Goal: Transaction & Acquisition: Purchase product/service

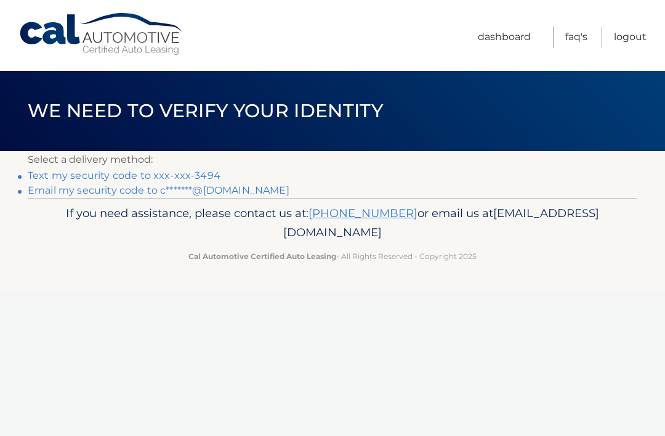
click at [42, 172] on link "Text my security code to xxx-xxx-3494" at bounding box center [124, 175] width 193 height 12
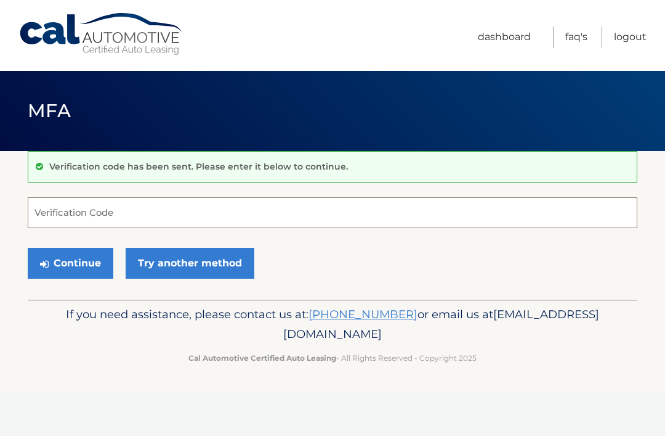
click at [42, 208] on input "Verification Code" at bounding box center [333, 212] width 610 height 31
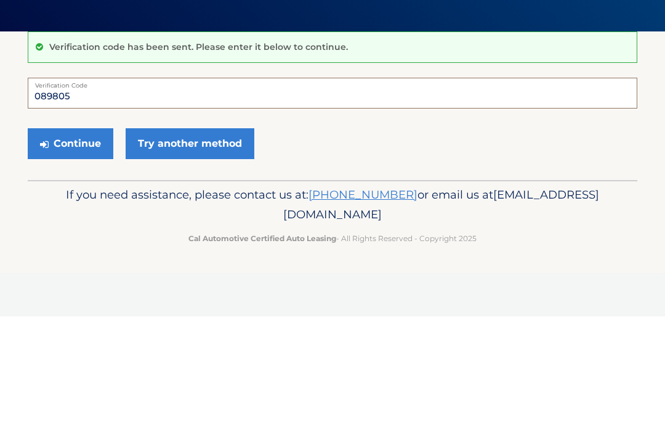
type input "089805"
click at [66, 248] on button "Continue" at bounding box center [71, 263] width 86 height 31
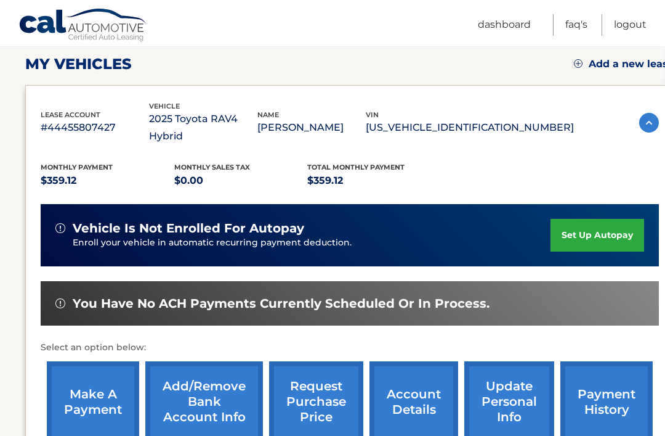
scroll to position [200, 2]
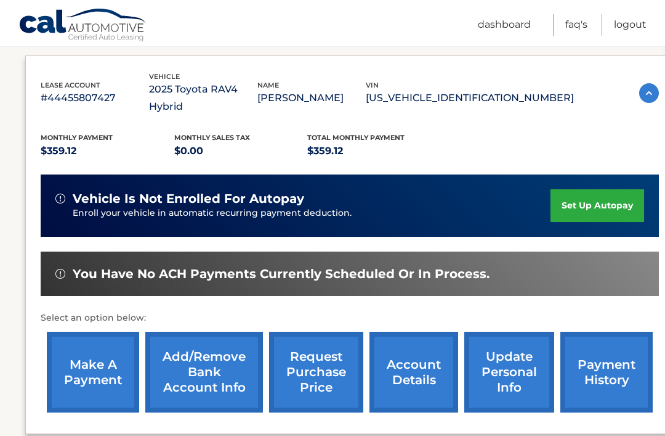
click at [84, 354] on link "make a payment" at bounding box center [93, 371] width 92 height 81
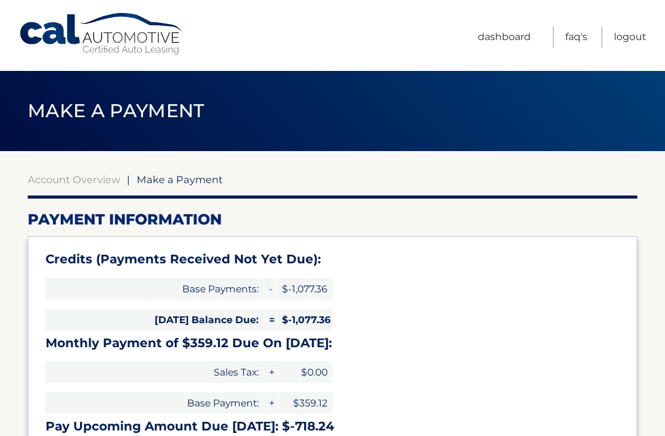
select select "OGNhZTQxYTAtNWMxZS00MGIwLWJhZmEtMWM2MWEyNzlhMjc0"
click at [499, 33] on link "Dashboard" at bounding box center [504, 37] width 53 height 22
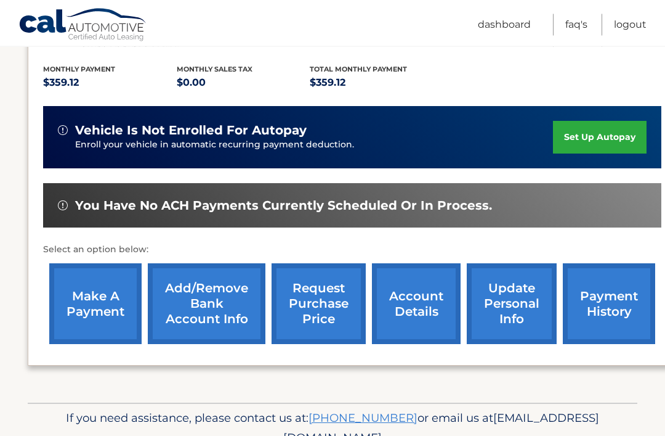
scroll to position [269, 0]
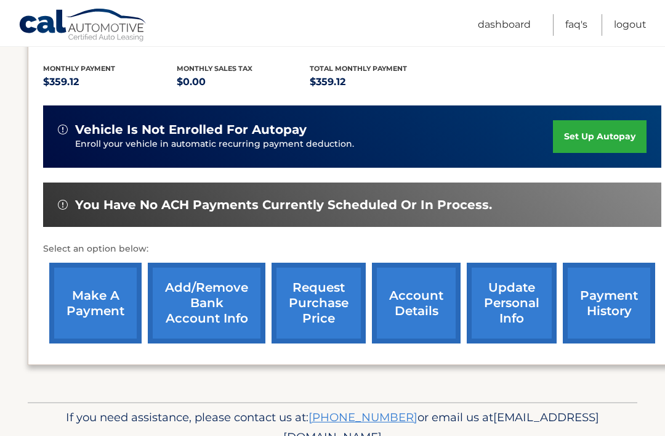
click at [410, 290] on link "account details" at bounding box center [416, 302] width 89 height 81
click at [410, 262] on link "account details" at bounding box center [416, 302] width 89 height 81
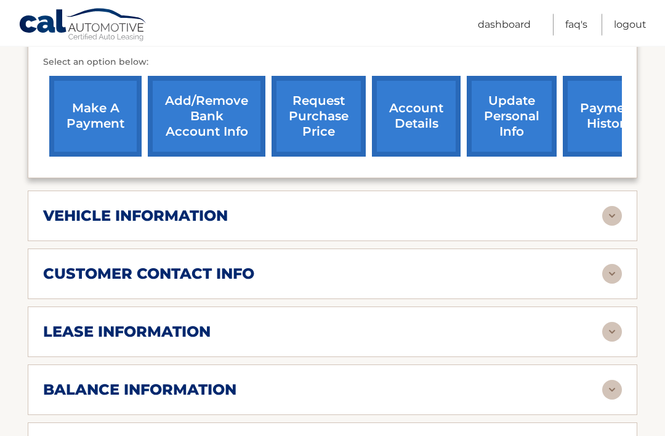
scroll to position [472, 0]
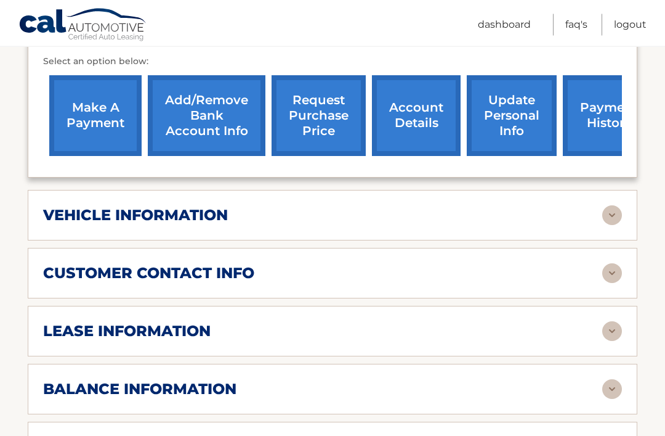
click at [83, 331] on h2 "lease information" at bounding box center [127, 331] width 168 height 18
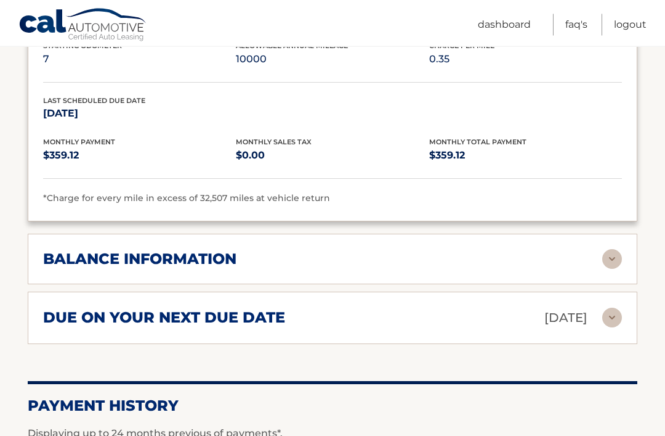
scroll to position [835, 0]
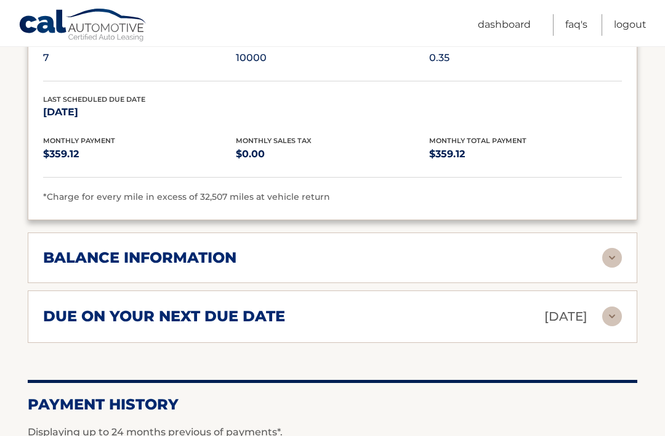
click at [97, 311] on h2 "due on your next due date" at bounding box center [164, 316] width 242 height 18
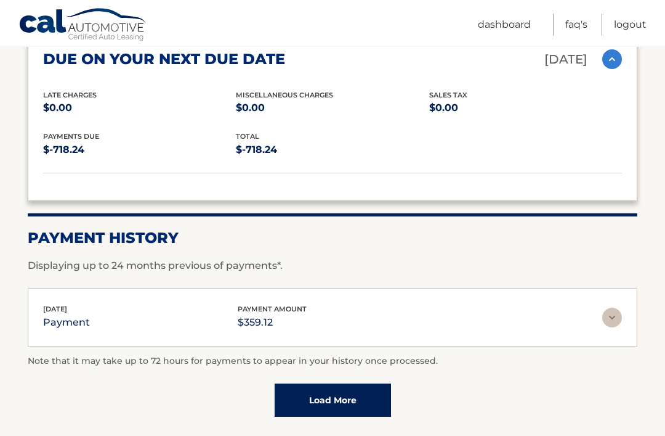
scroll to position [1092, 0]
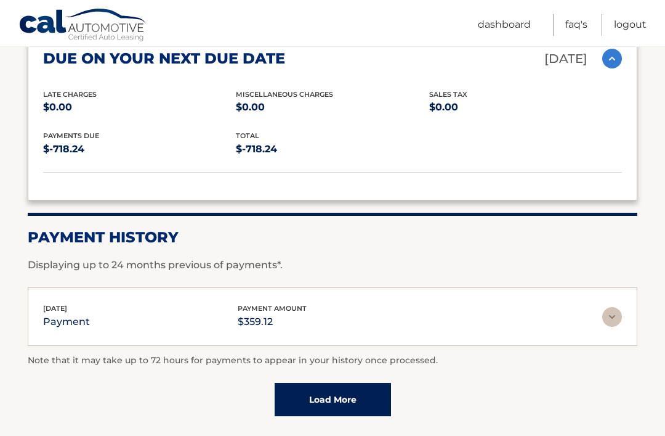
click at [614, 314] on img at bounding box center [612, 317] width 20 height 20
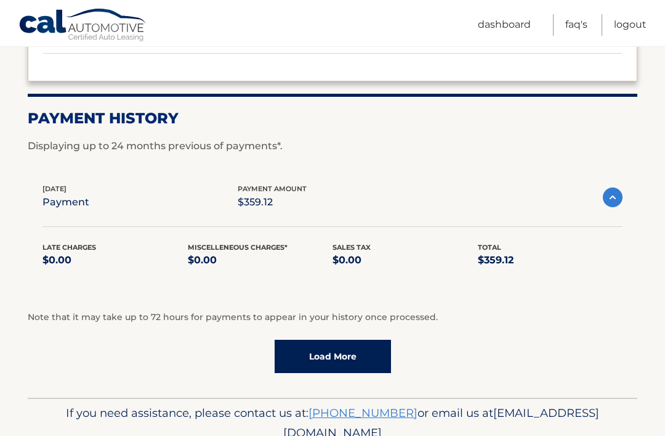
scroll to position [1220, 0]
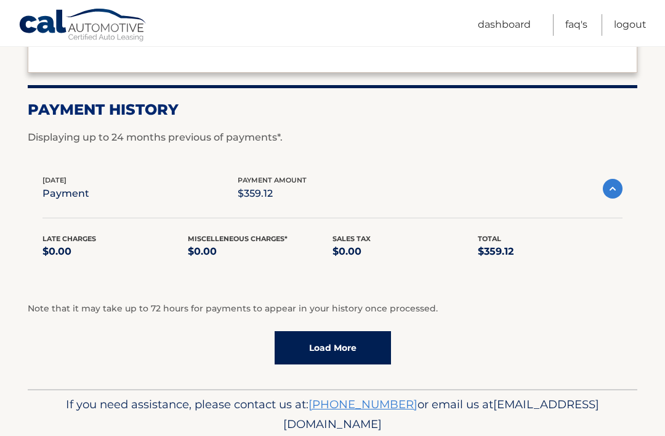
click at [319, 356] on link "Load More" at bounding box center [333, 347] width 116 height 33
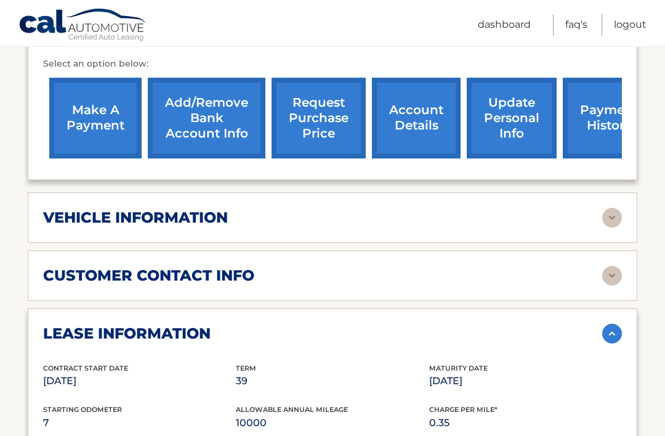
scroll to position [467, 0]
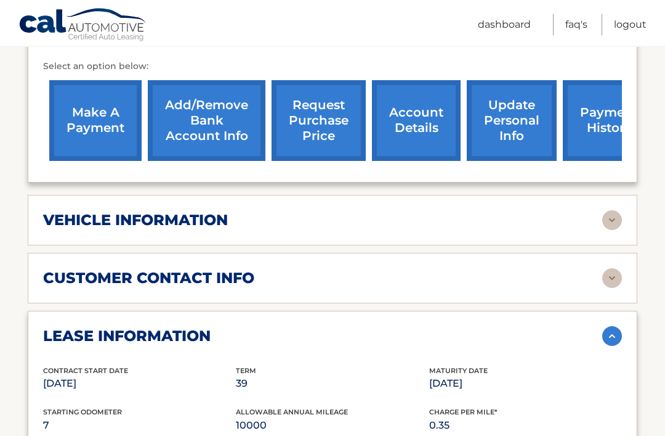
click at [208, 116] on link "Add/Remove bank account info" at bounding box center [207, 121] width 118 height 81
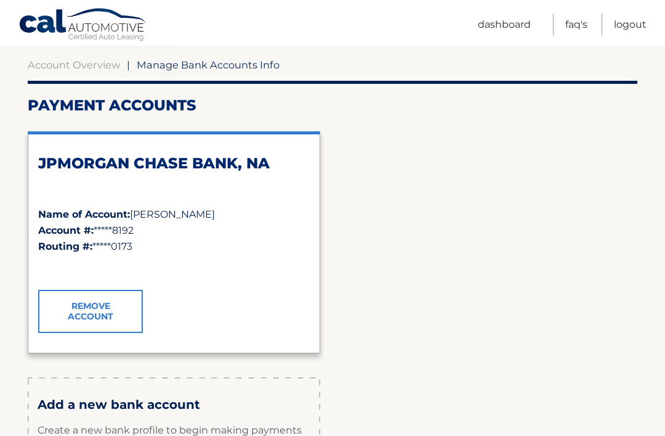
scroll to position [131, 0]
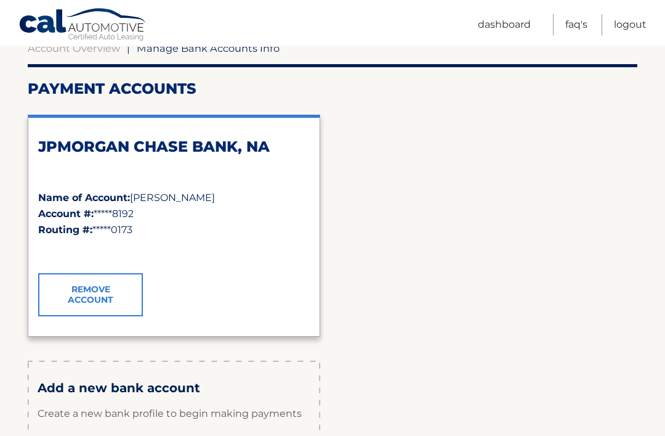
click at [80, 393] on h3 "Add a new bank account" at bounding box center [174, 388] width 273 height 15
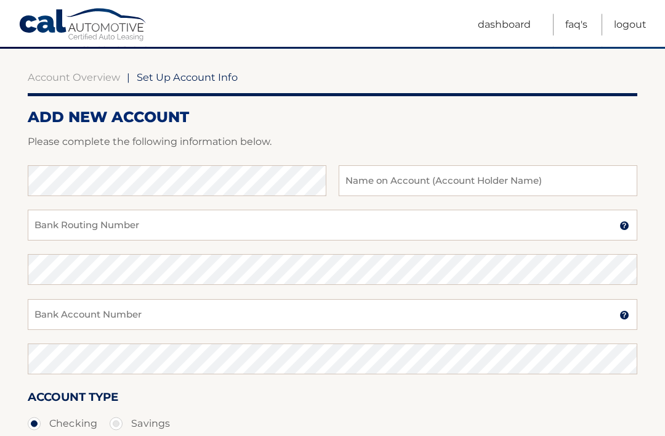
scroll to position [102, 0]
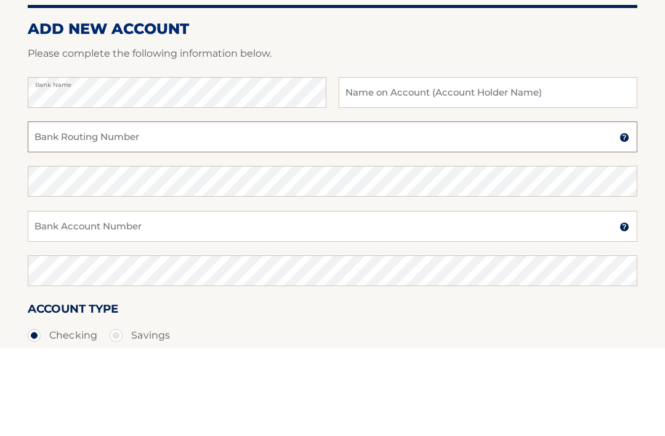
click at [40, 209] on input "Bank Routing Number" at bounding box center [333, 224] width 610 height 31
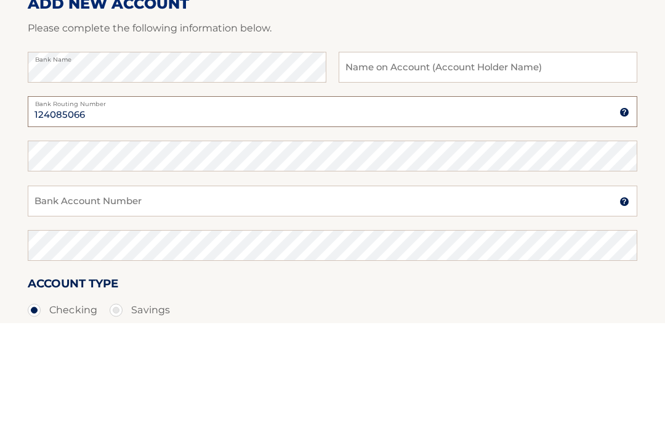
type input "124085066"
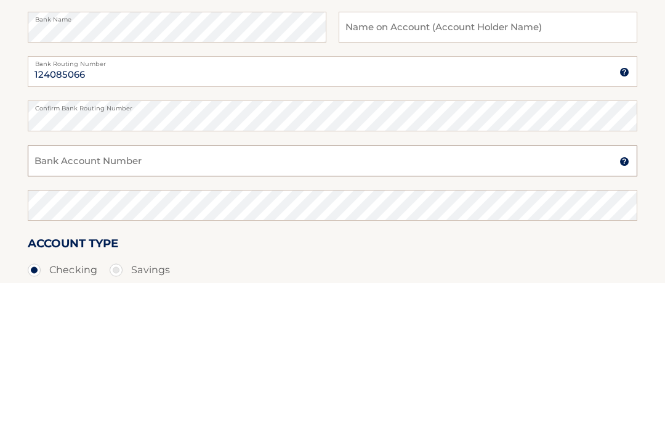
click at [41, 299] on input "Bank Account Number" at bounding box center [333, 314] width 610 height 31
type input "320021553834"
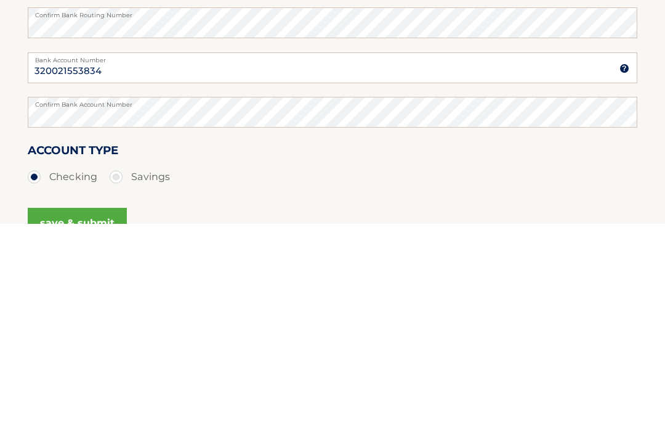
click at [119, 376] on label "Savings" at bounding box center [140, 388] width 60 height 25
click at [119, 376] on input "Savings" at bounding box center [121, 386] width 12 height 20
radio input "true"
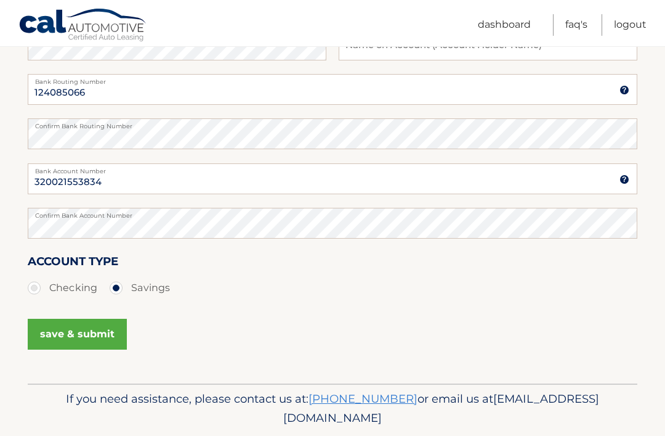
click at [71, 342] on button "save & submit" at bounding box center [77, 333] width 99 height 31
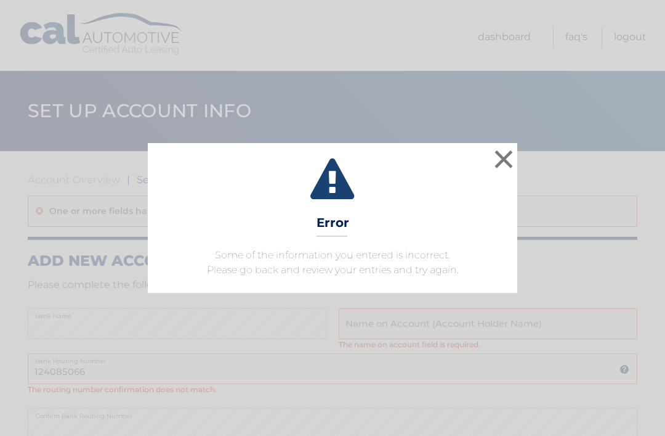
click at [501, 158] on button "×" at bounding box center [504, 159] width 25 height 25
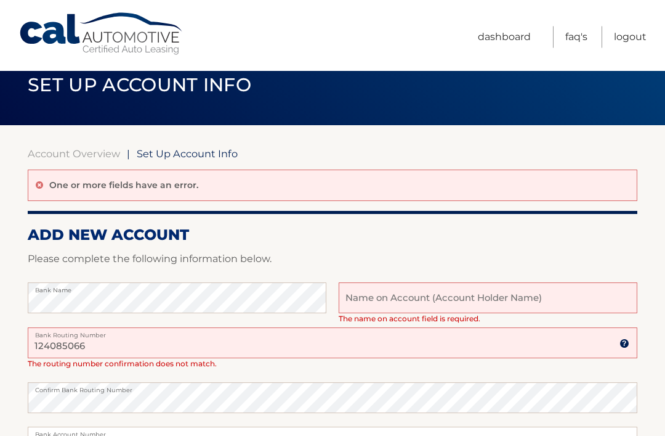
scroll to position [26, 0]
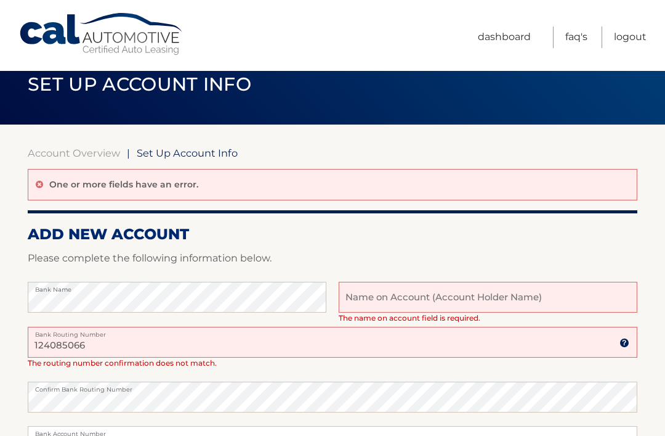
click at [361, 301] on input "text" at bounding box center [488, 297] width 299 height 31
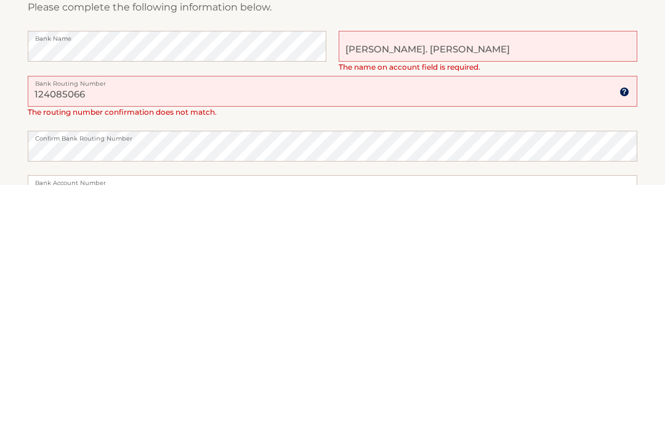
type input "[PERSON_NAME]. [PERSON_NAME]"
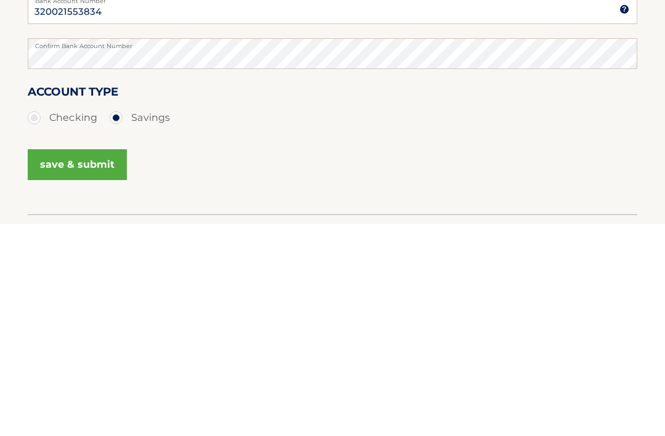
click at [68, 361] on button "save & submit" at bounding box center [77, 376] width 99 height 31
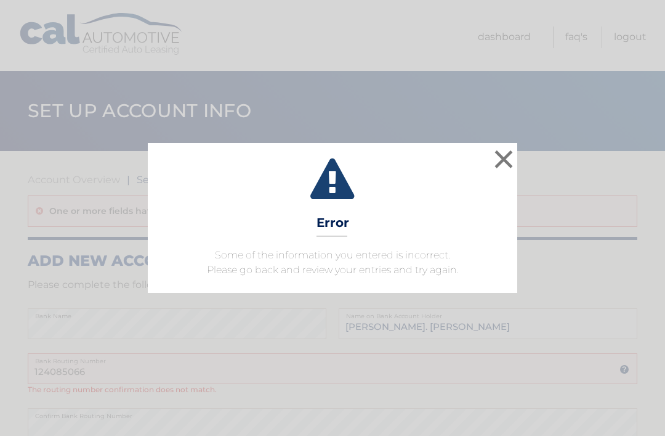
click at [505, 161] on button "×" at bounding box center [504, 159] width 25 height 25
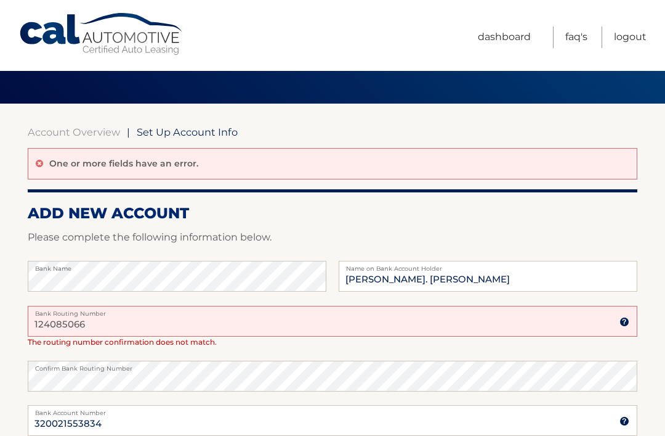
scroll to position [49, 0]
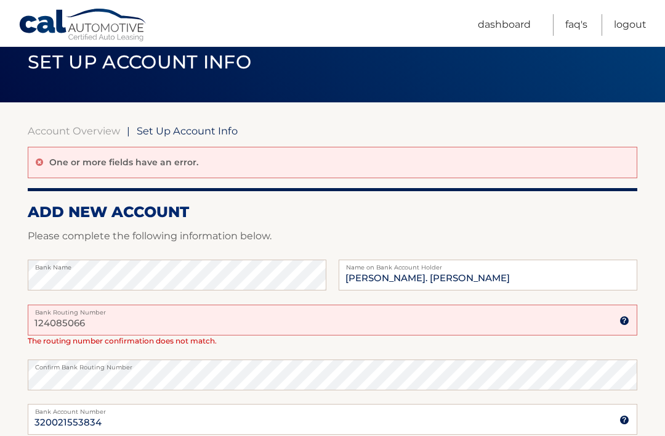
click at [115, 315] on input "124085066" at bounding box center [333, 319] width 610 height 31
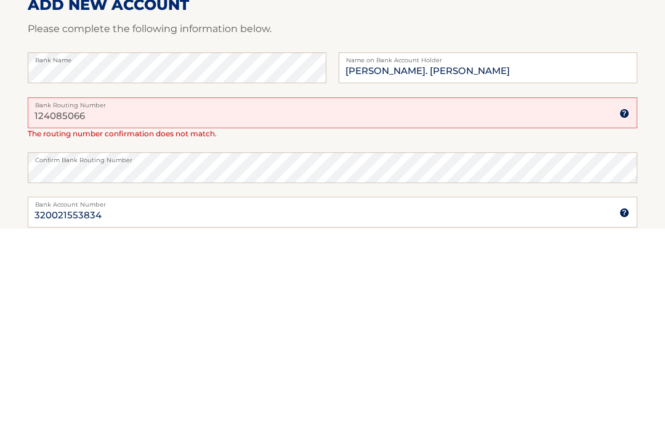
click at [182, 304] on input "124085066" at bounding box center [333, 319] width 610 height 31
type input "124085066"
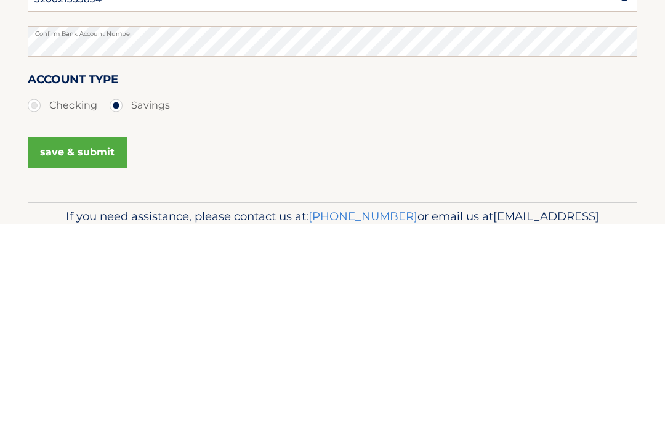
click at [68, 349] on button "save & submit" at bounding box center [77, 364] width 99 height 31
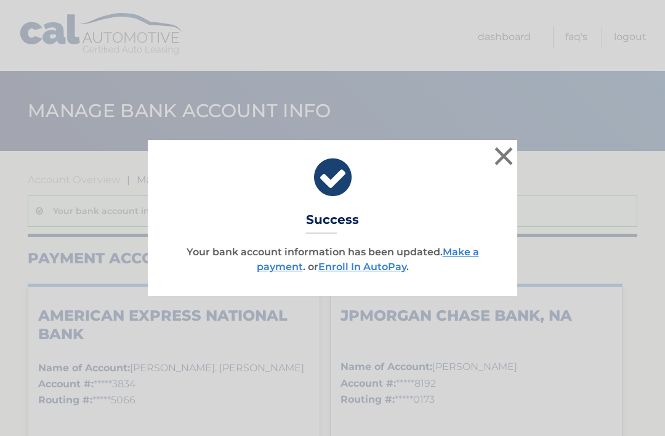
click at [460, 253] on link "Make a payment" at bounding box center [368, 259] width 222 height 26
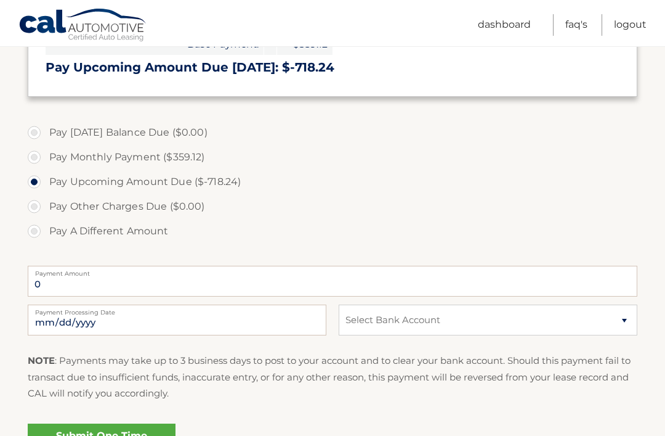
scroll to position [360, 0]
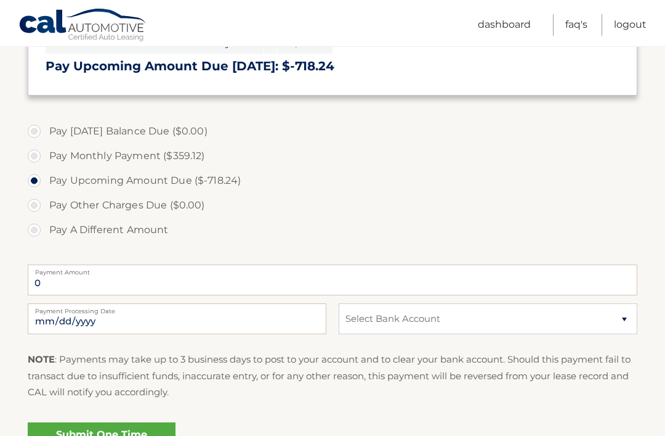
click at [98, 435] on link "Submit One Time Payment" at bounding box center [102, 441] width 148 height 39
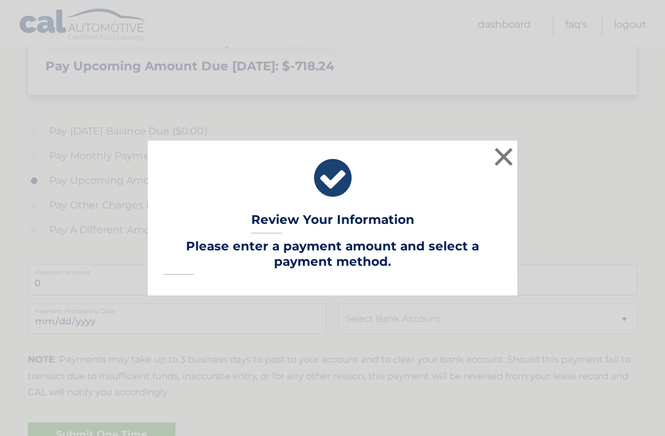
click at [506, 169] on button "×" at bounding box center [504, 156] width 25 height 25
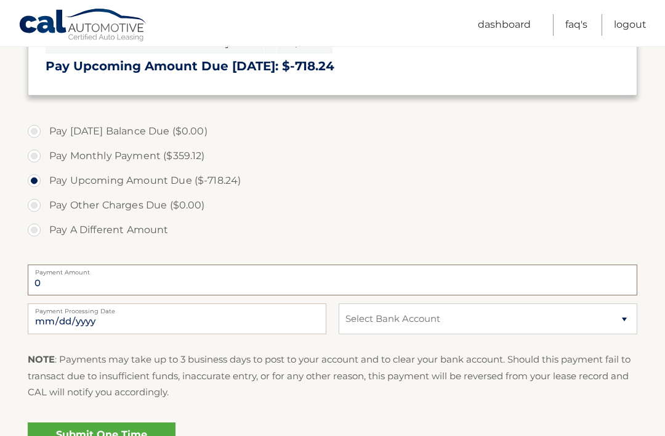
click at [63, 280] on input "0" at bounding box center [333, 279] width 610 height 31
click at [38, 276] on input "0" at bounding box center [333, 279] width 610 height 31
click at [47, 274] on label "Payment Amount" at bounding box center [333, 269] width 610 height 10
click at [47, 274] on input "0" at bounding box center [333, 279] width 610 height 31
click at [632, 314] on select "Select Bank Account Savings AMERICAN EXPRESS NATIONAL BANK *****3834 Checking J…" at bounding box center [488, 318] width 299 height 31
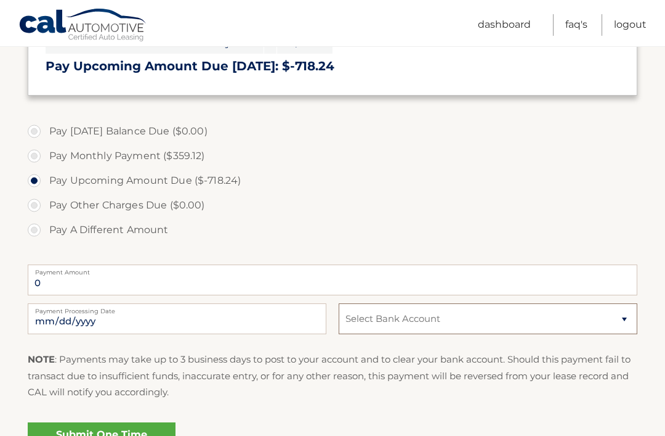
select select "OGQyZTVkMGUtNDgxMS00YzUyLWI2NDUtYmE2M2ZkNGI2NTBj"
click at [44, 278] on input "0" at bounding box center [333, 279] width 610 height 31
click at [91, 435] on link "Submit One Time Payment" at bounding box center [102, 441] width 148 height 39
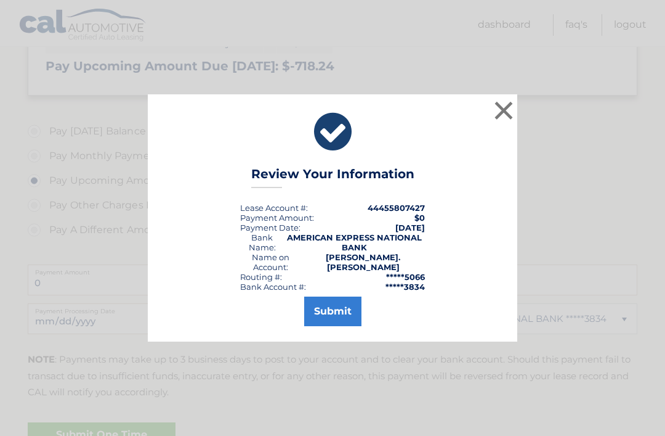
click at [330, 325] on button "Submit" at bounding box center [332, 311] width 57 height 30
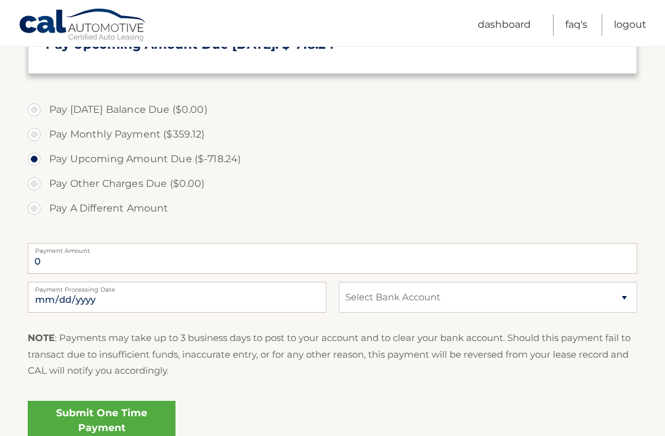
scroll to position [379, 0]
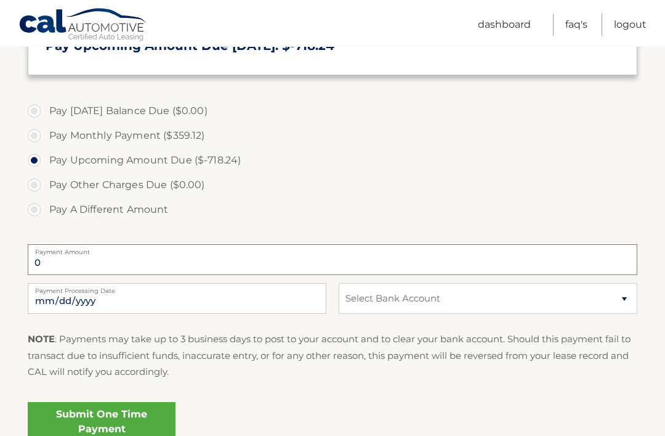
click at [49, 261] on input "0" at bounding box center [333, 260] width 610 height 31
click at [57, 262] on input "0" at bounding box center [333, 260] width 610 height 31
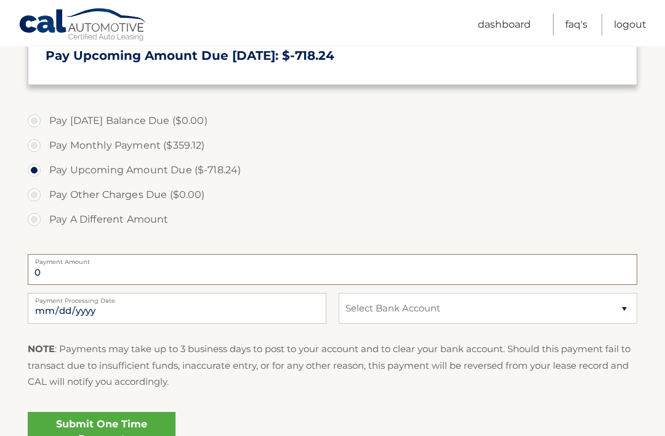
scroll to position [373, 0]
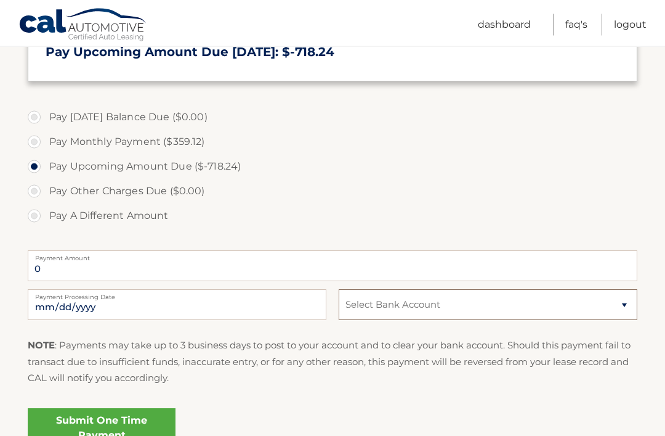
click at [626, 302] on select "Select Bank Account Savings AMERICAN EXPRESS NATIONAL BANK *****3834 Checking J…" at bounding box center [488, 305] width 299 height 31
select select "OGQyZTVkMGUtNDgxMS00YzUyLWI2NDUtYmE2M2ZkNGI2NTBj"
click at [96, 430] on link "Submit One Time Payment" at bounding box center [102, 427] width 148 height 39
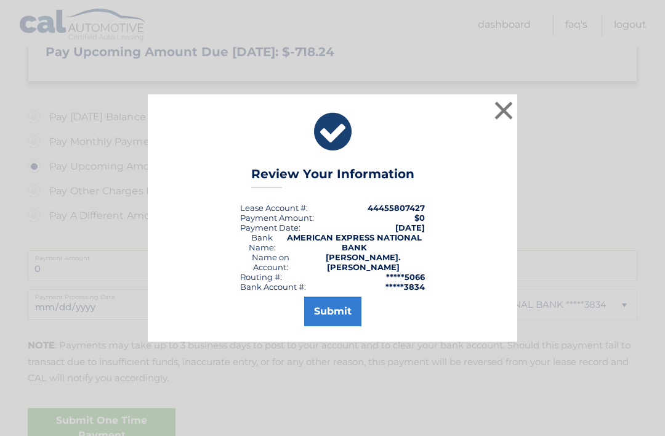
click at [505, 123] on button "×" at bounding box center [504, 110] width 25 height 25
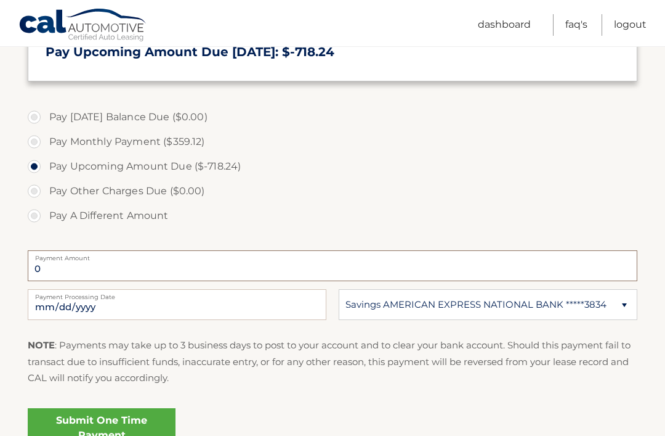
click at [39, 266] on input "0" at bounding box center [333, 265] width 610 height 31
click at [44, 169] on label "Pay Upcoming Amount Due ($-718.24)" at bounding box center [333, 166] width 610 height 25
click at [44, 169] on input "Pay Upcoming Amount Due ($-718.24)" at bounding box center [39, 164] width 12 height 20
click at [59, 268] on input "0" at bounding box center [333, 265] width 610 height 31
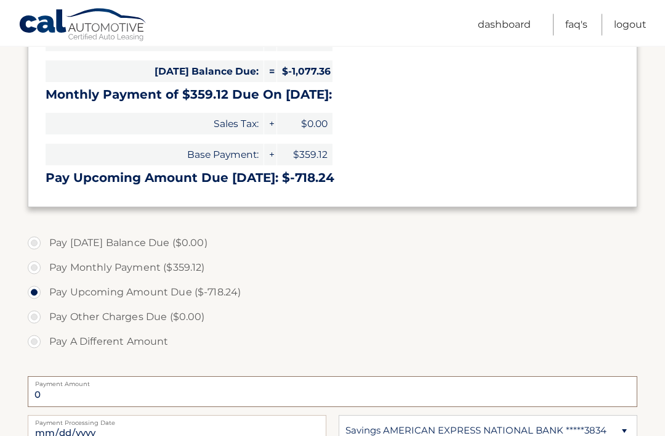
scroll to position [248, 0]
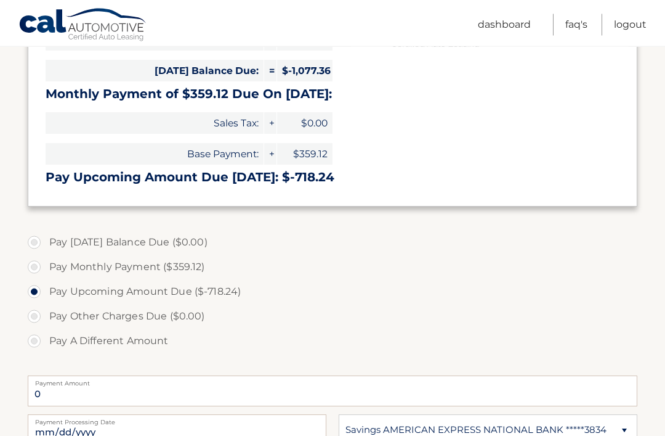
click at [38, 344] on label "Pay A Different Amount" at bounding box center [333, 341] width 610 height 25
click at [38, 344] on input "Pay A Different Amount" at bounding box center [39, 339] width 12 height 20
radio input "true"
click at [62, 385] on input "Payment Amount" at bounding box center [333, 390] width 610 height 31
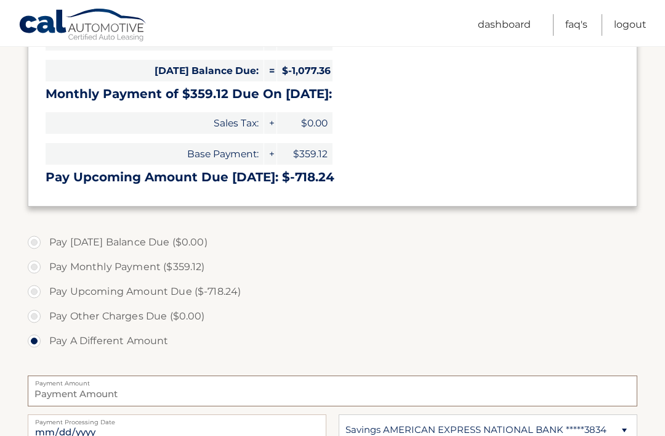
scroll to position [314, 0]
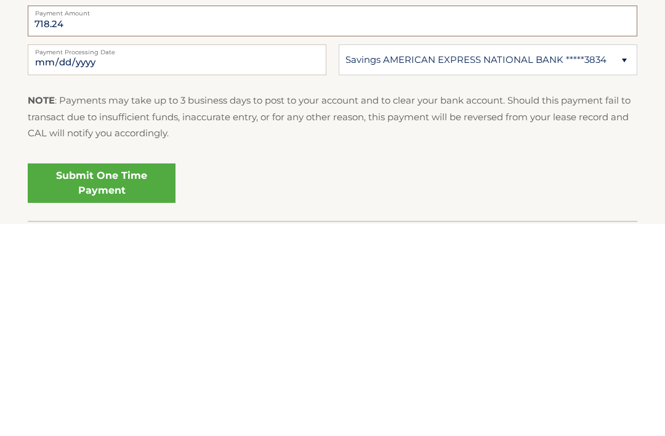
type input "718.24"
click at [94, 375] on link "Submit One Time Payment" at bounding box center [102, 394] width 148 height 39
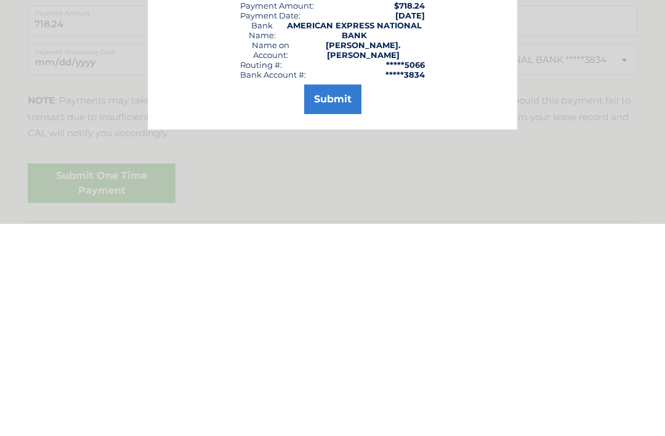
scroll to position [454, 0]
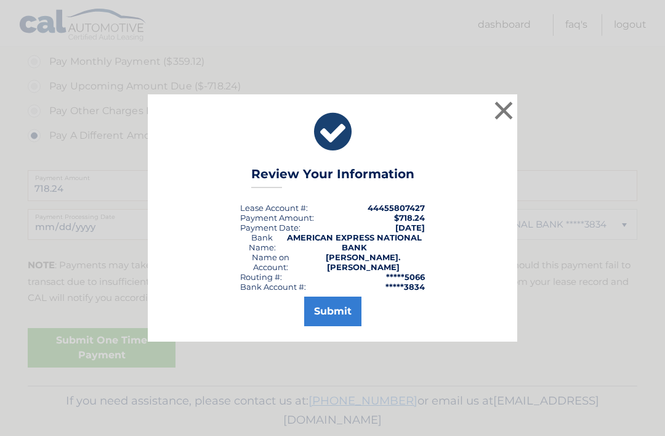
click at [330, 325] on button "Submit" at bounding box center [332, 311] width 57 height 30
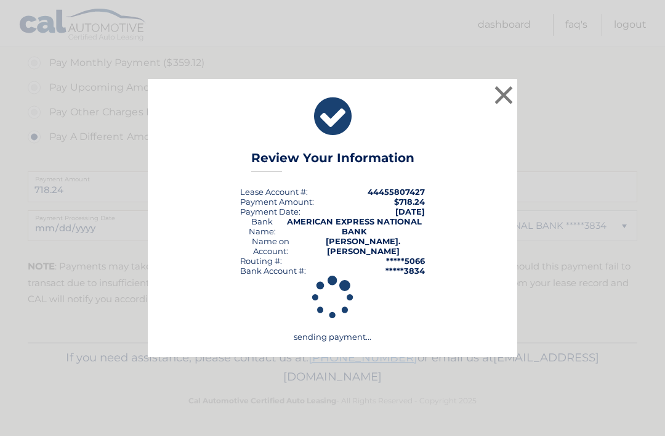
scroll to position [410, 0]
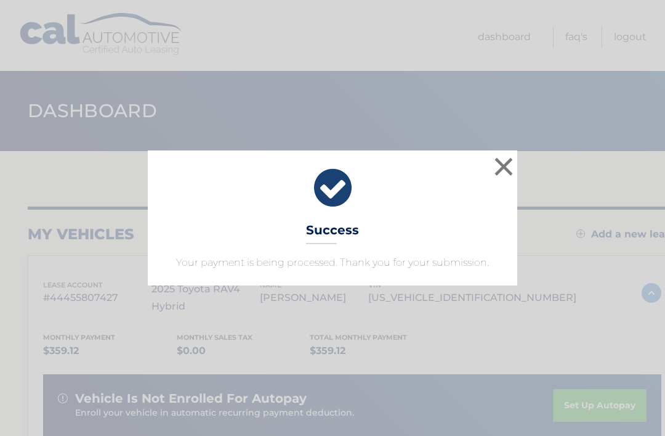
click at [505, 167] on button "×" at bounding box center [504, 166] width 25 height 25
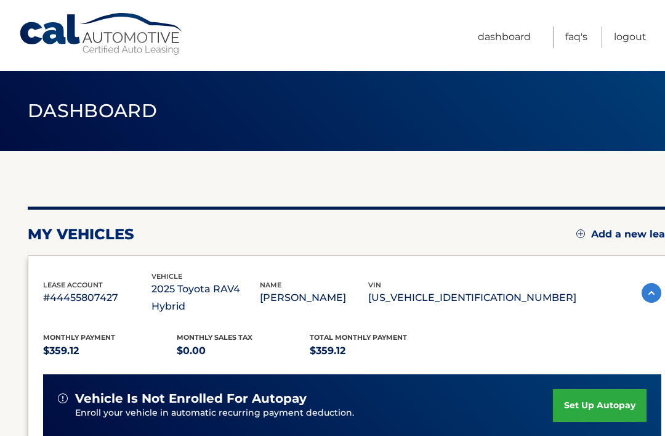
click at [631, 38] on link "Logout" at bounding box center [630, 37] width 33 height 22
